Goal: Task Accomplishment & Management: Manage account settings

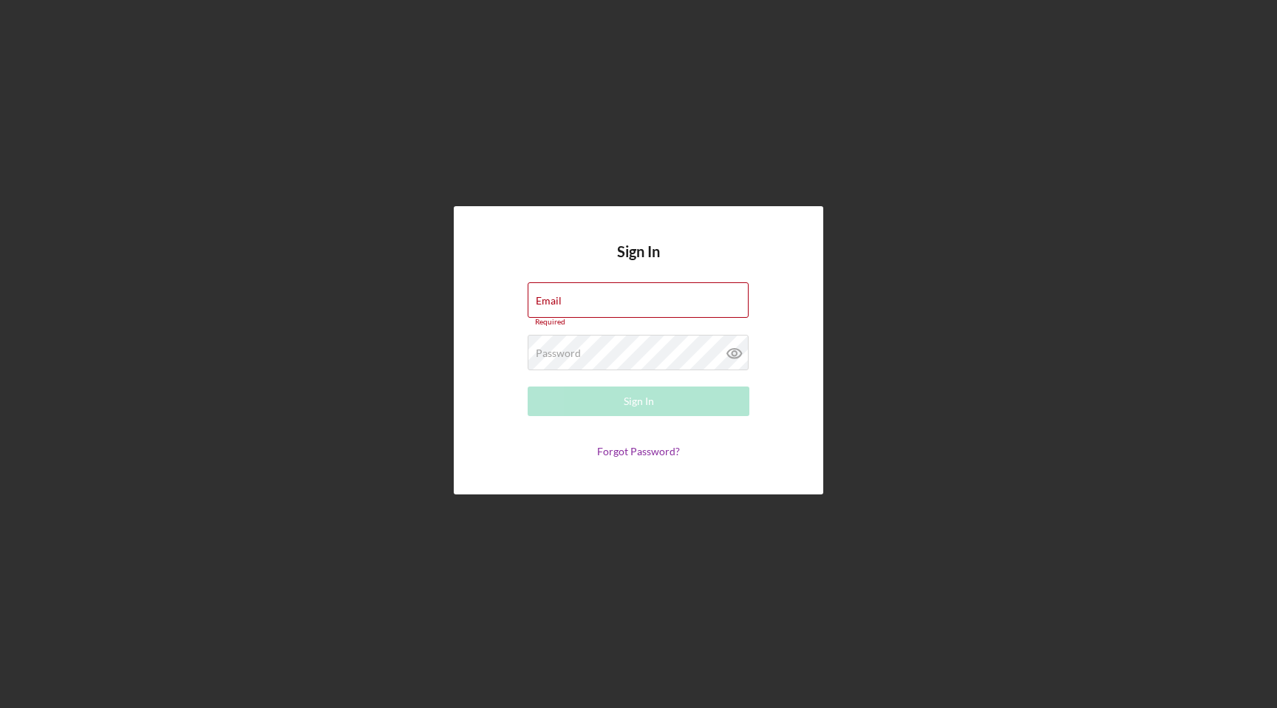
click at [330, 143] on div "Sign In Email Required Password Required Sign In Forgot Password?" at bounding box center [638, 350] width 1262 height 701
click at [625, 308] on input "Email" at bounding box center [638, 299] width 221 height 35
type input "[EMAIL_ADDRESS][DOMAIN_NAME]"
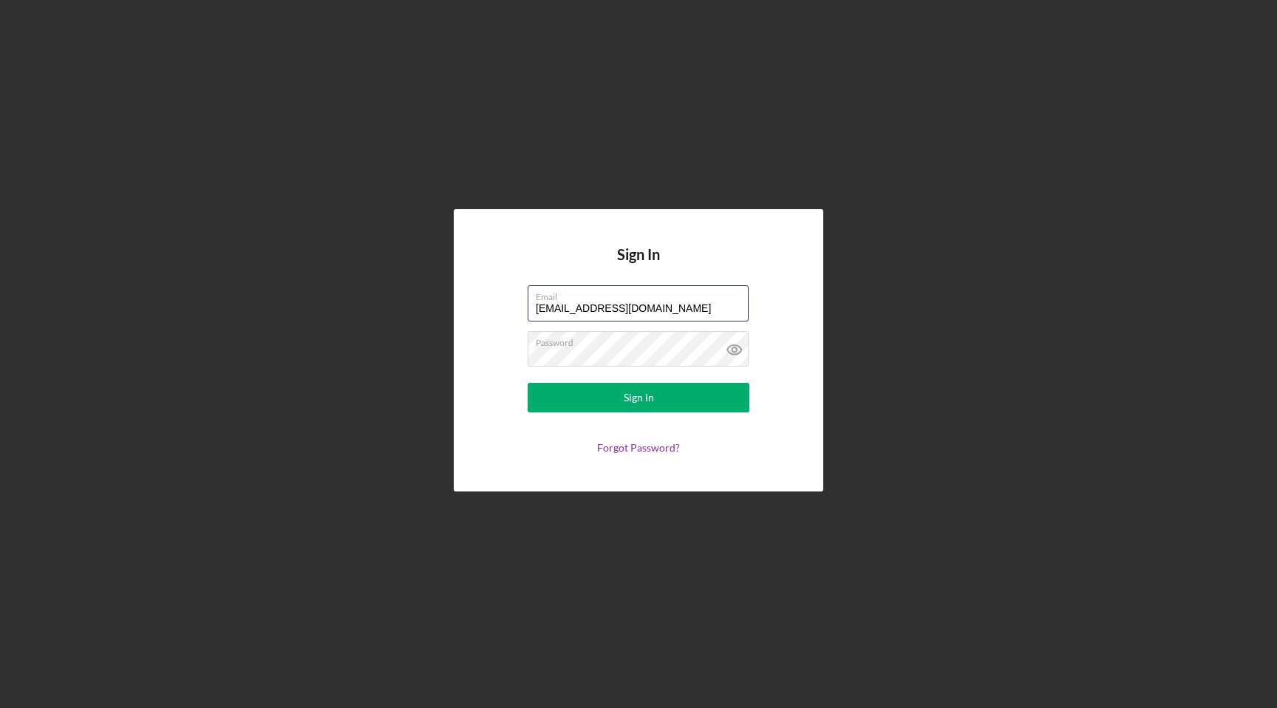
click at [528, 383] on button "Sign In" at bounding box center [639, 398] width 222 height 30
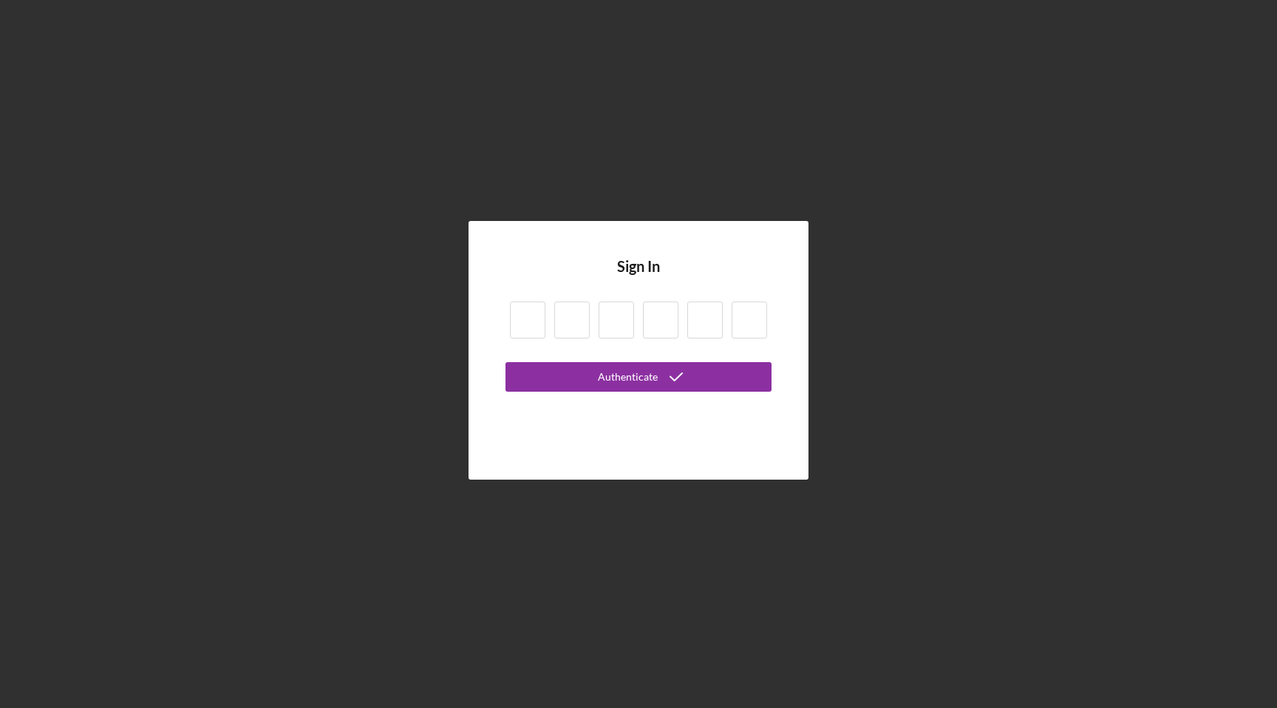
click at [530, 321] on input at bounding box center [527, 320] width 35 height 37
type input "5"
type input "3"
type input "7"
type input "4"
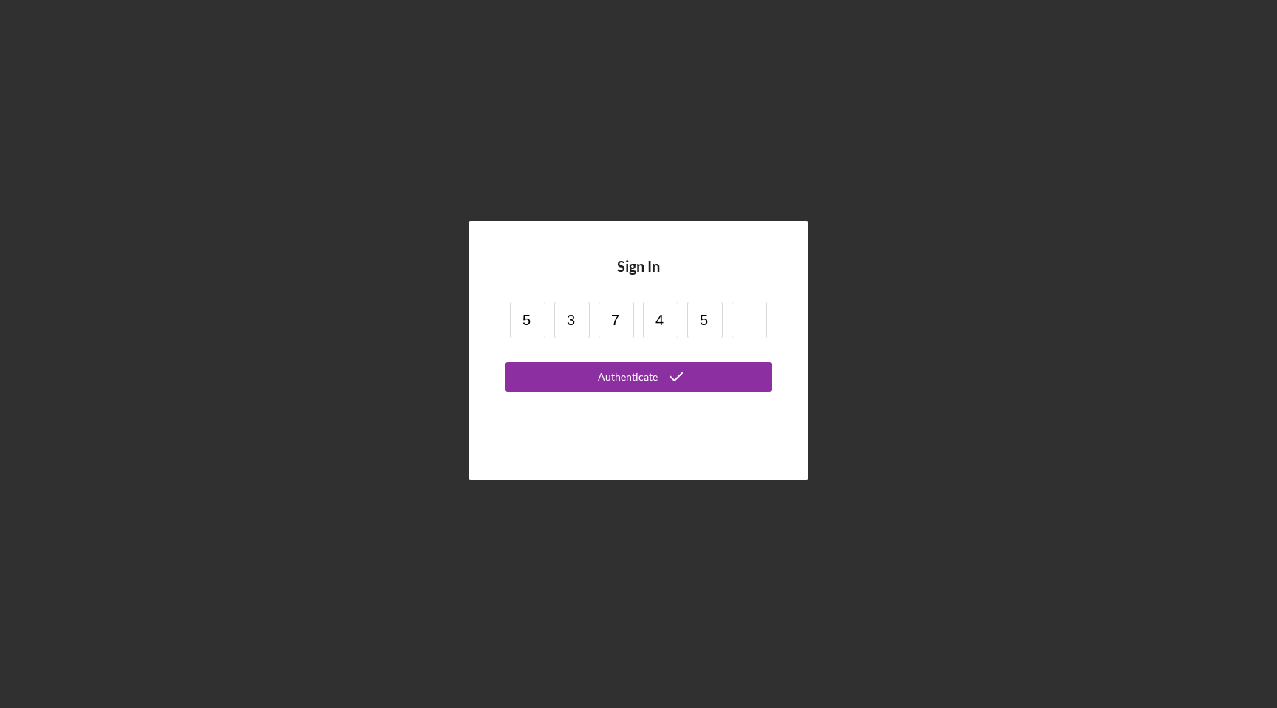
type input "5"
type input "3"
click at [505, 362] on button "Authenticate" at bounding box center [638, 377] width 266 height 30
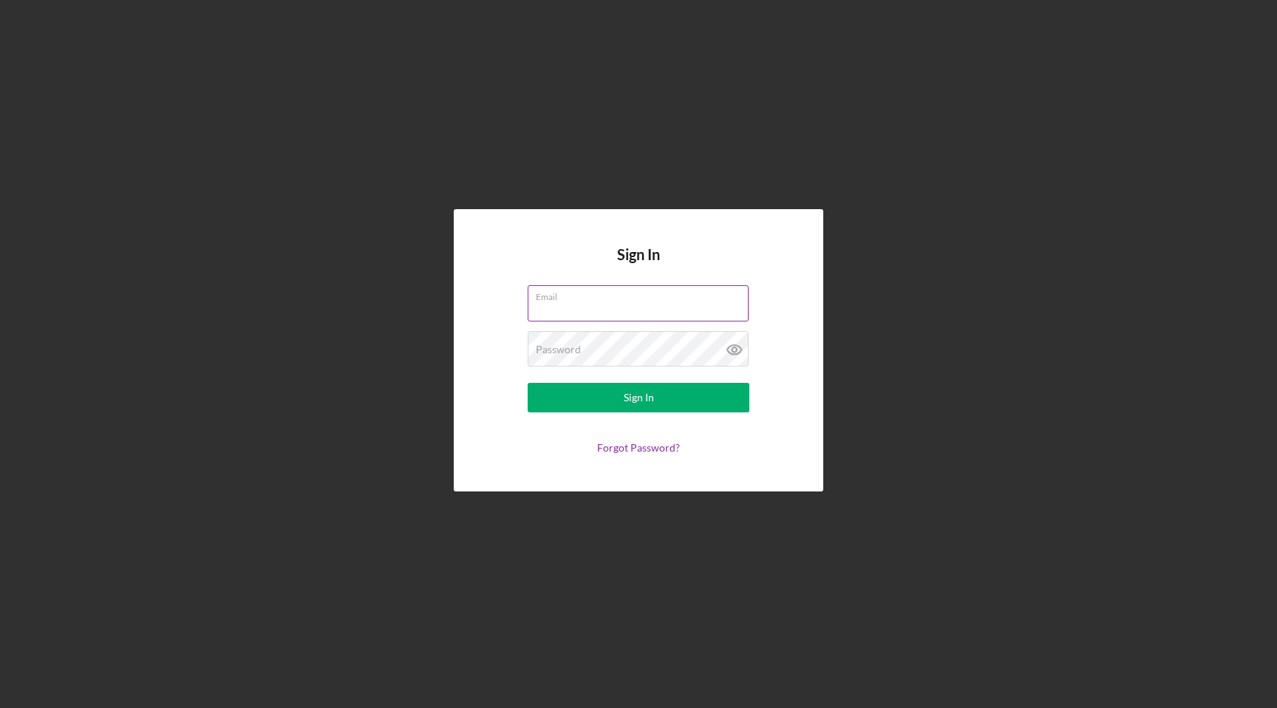
click at [568, 307] on input "Email" at bounding box center [638, 302] width 221 height 35
click at [599, 310] on input "Email" at bounding box center [638, 302] width 221 height 35
type input "[EMAIL_ADDRESS][DOMAIN_NAME]"
click at [528, 383] on button "Sign In" at bounding box center [639, 398] width 222 height 30
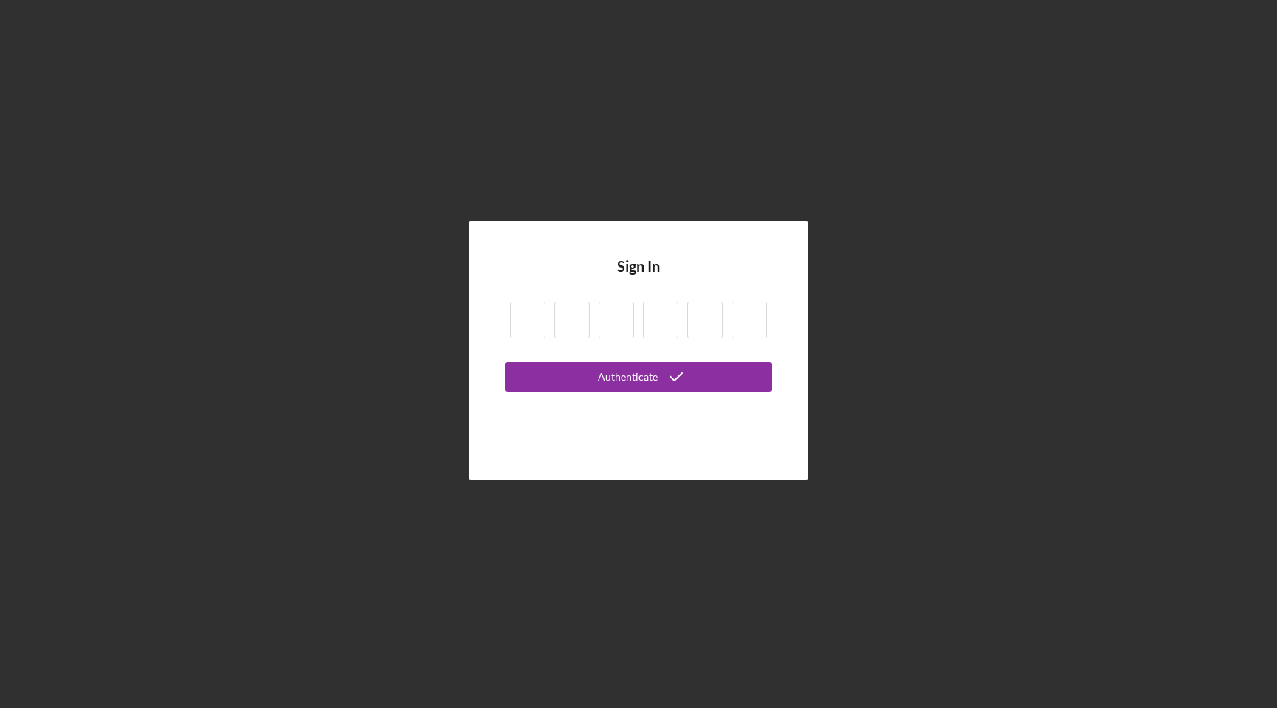
click at [534, 319] on input at bounding box center [527, 320] width 35 height 37
type input "8"
type input "6"
type input "1"
type input "7"
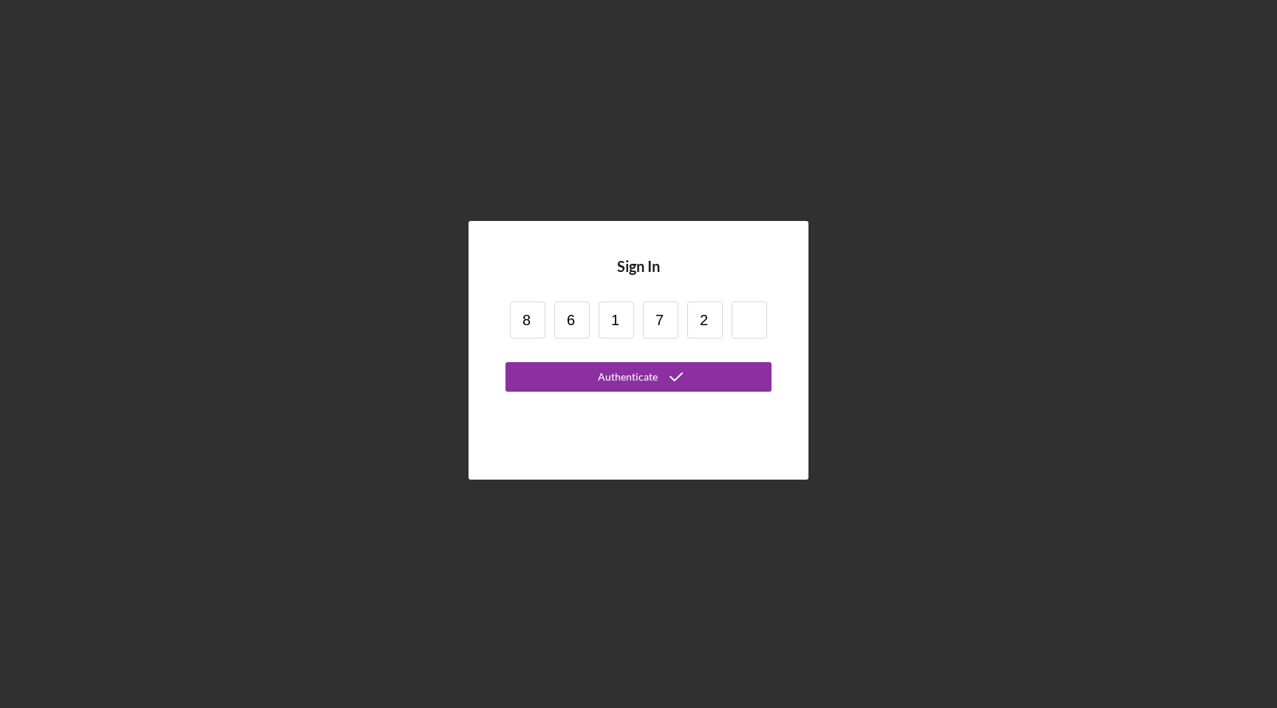
type input "2"
click at [615, 380] on div "Authenticate" at bounding box center [628, 377] width 60 height 30
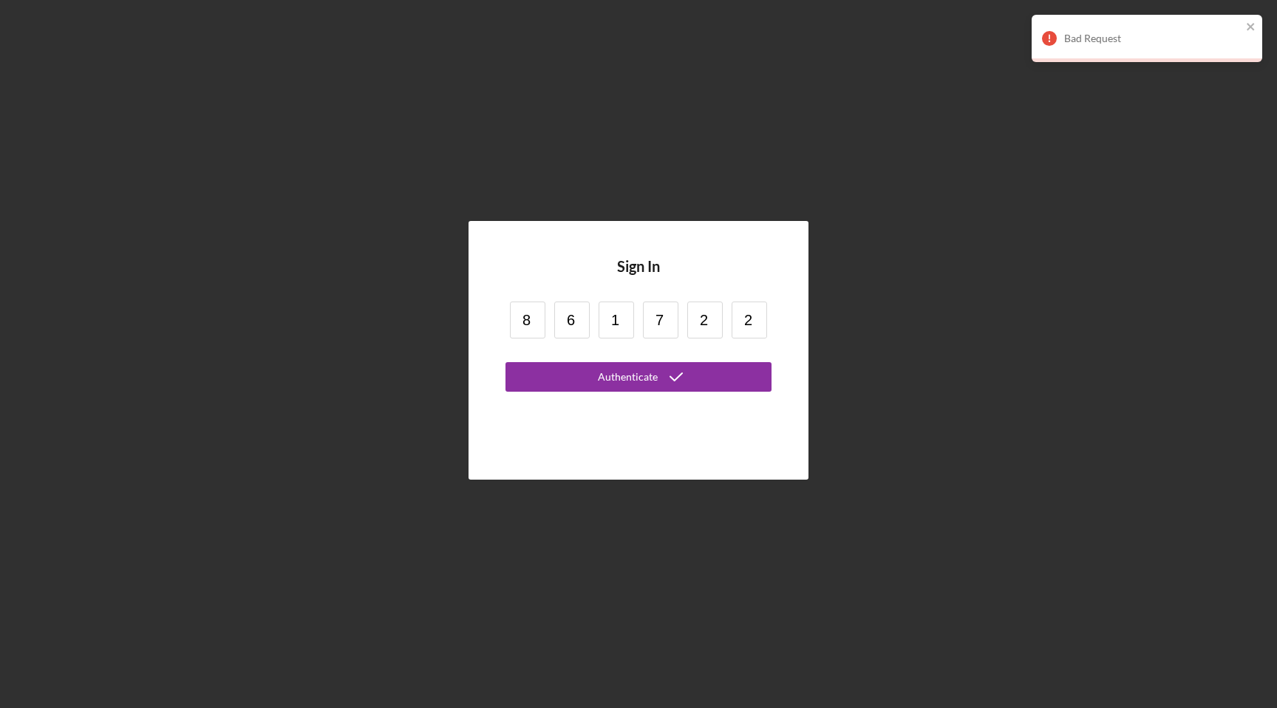
click at [752, 323] on input "2" at bounding box center [749, 320] width 35 height 37
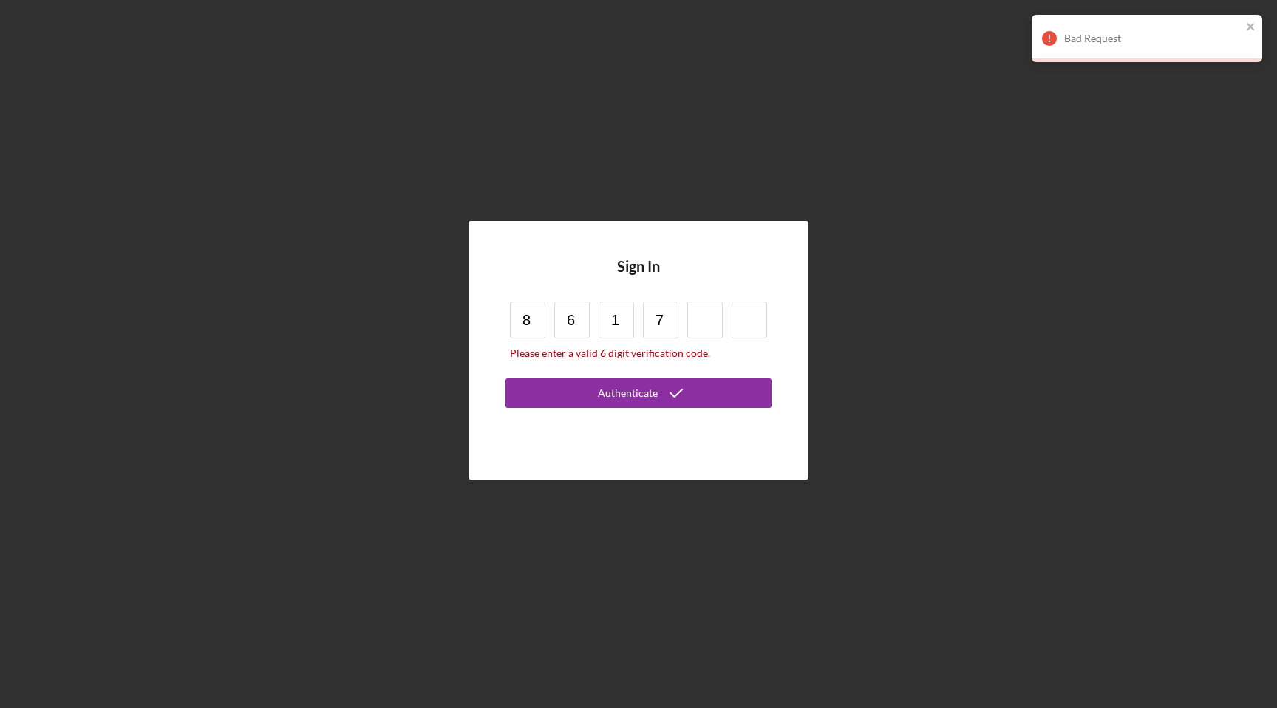
type input "7"
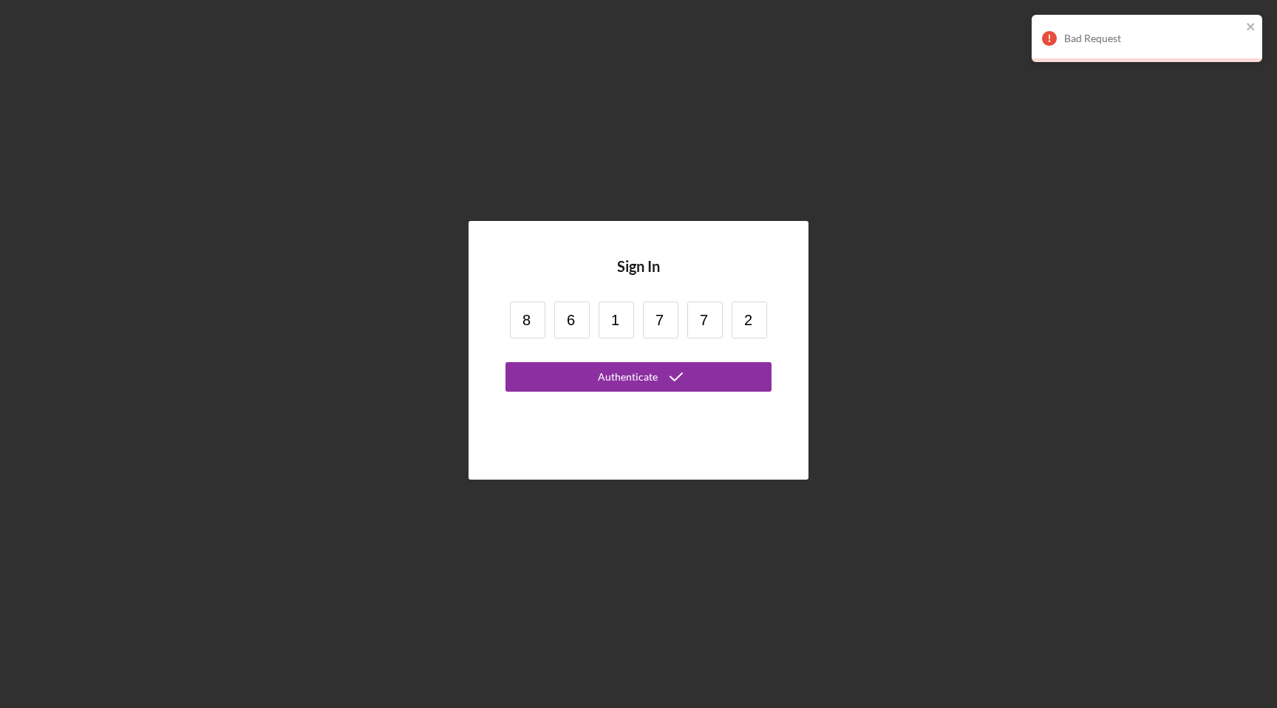
type input "2"
click at [505, 362] on button "Authenticate" at bounding box center [638, 377] width 266 height 30
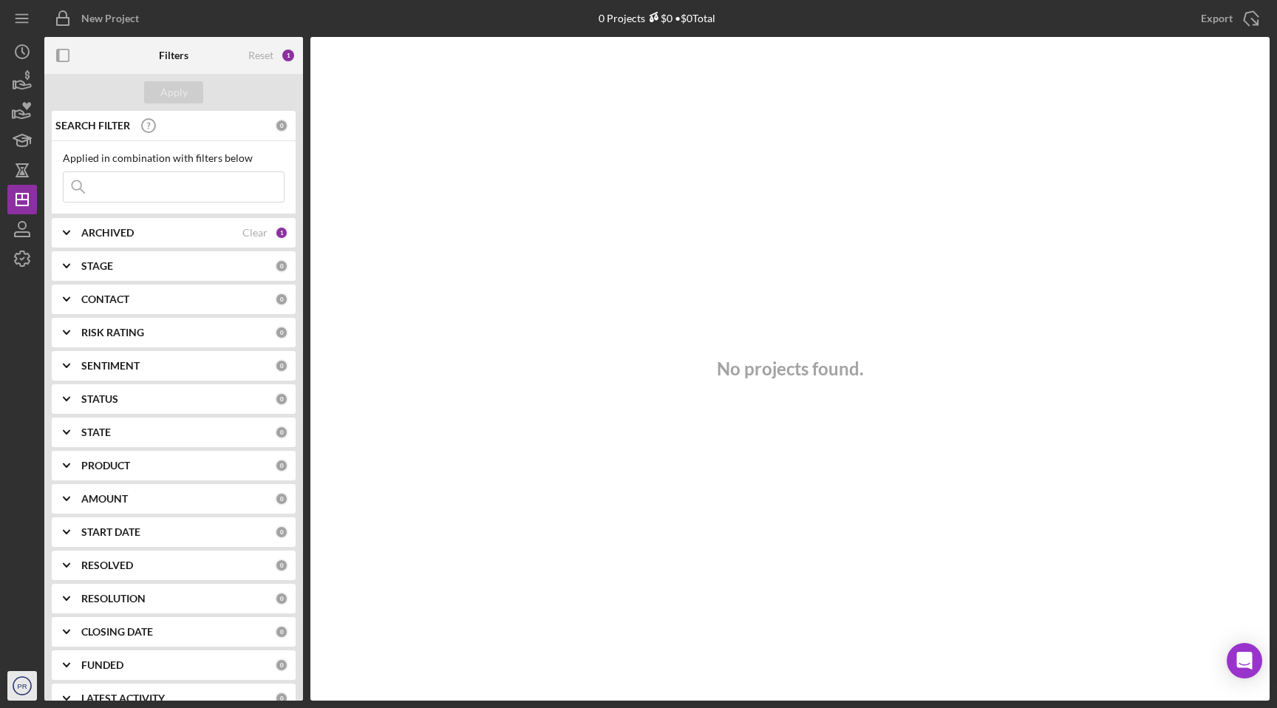
click at [15, 685] on icon "PR" at bounding box center [22, 685] width 30 height 37
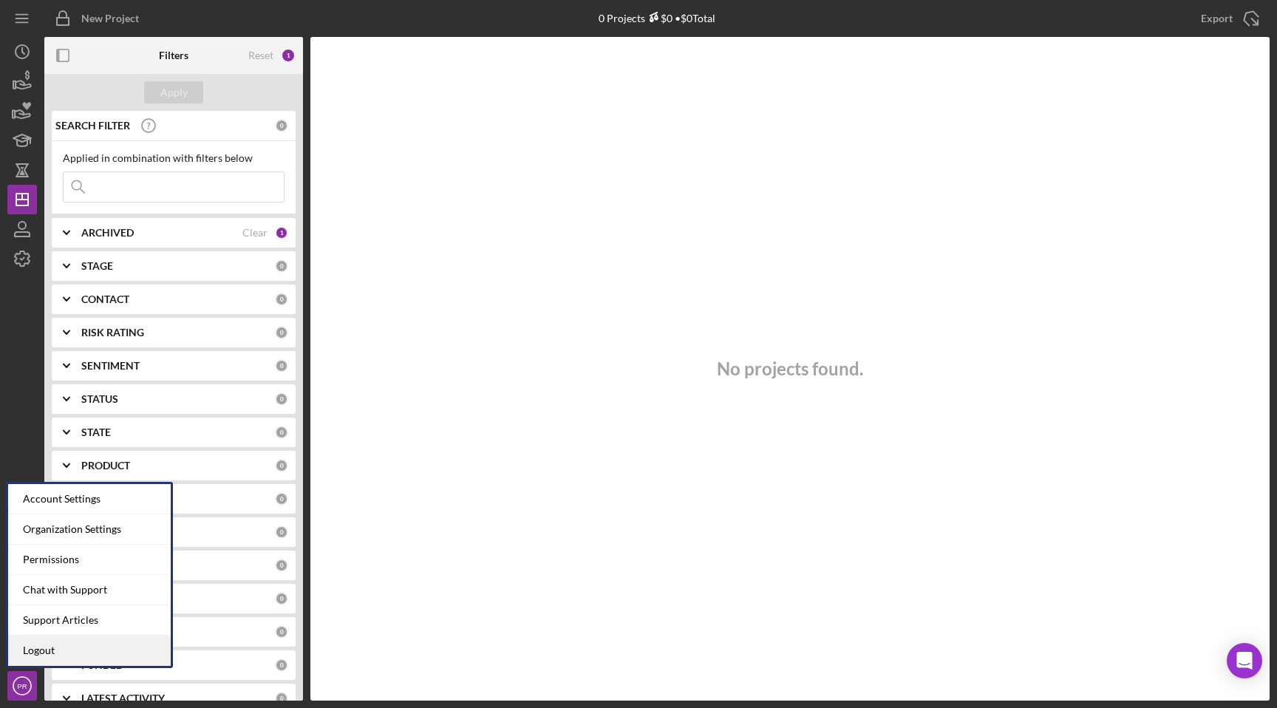
click at [47, 652] on link "Logout" at bounding box center [89, 651] width 163 height 30
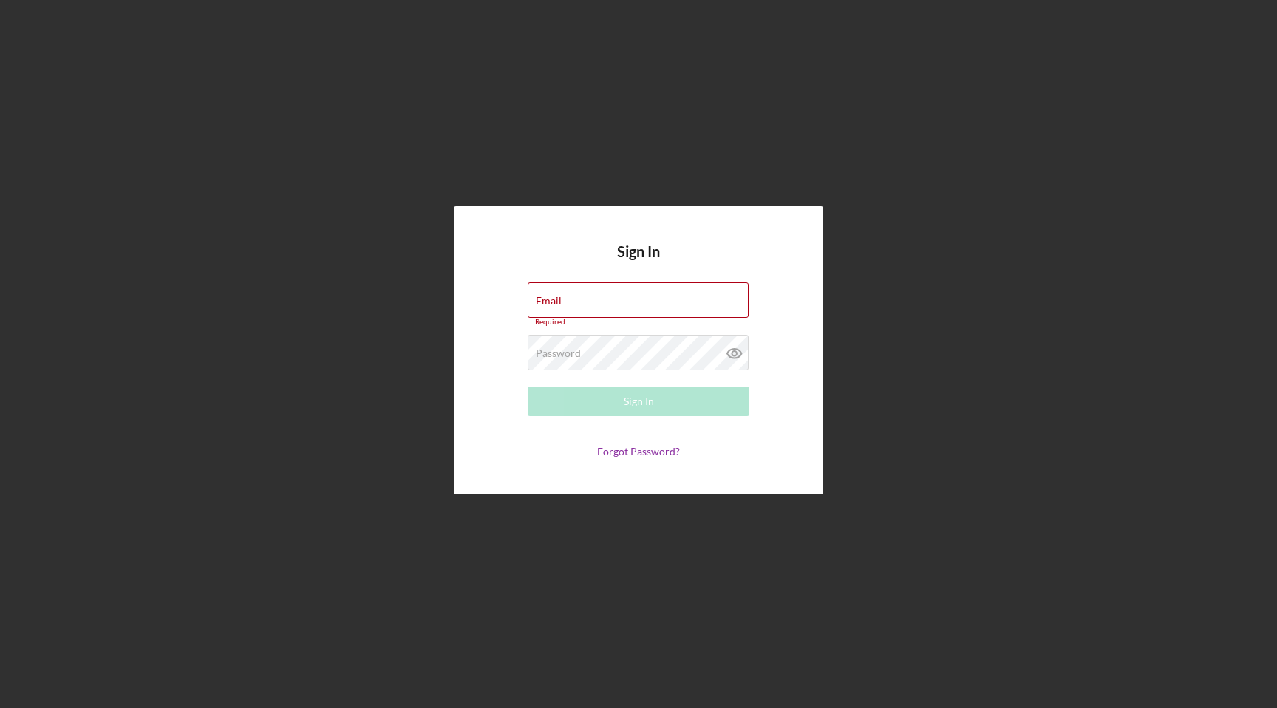
click at [621, 137] on div "Sign In Email Required Password Required Sign In Forgot Password?" at bounding box center [638, 350] width 1262 height 701
